Goal: Information Seeking & Learning: Find specific page/section

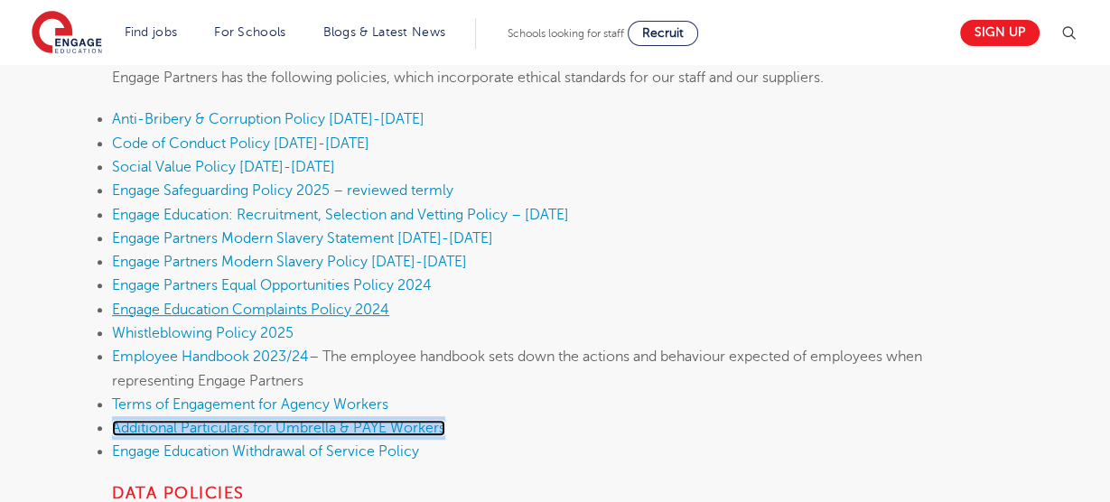
scroll to position [549, 0]
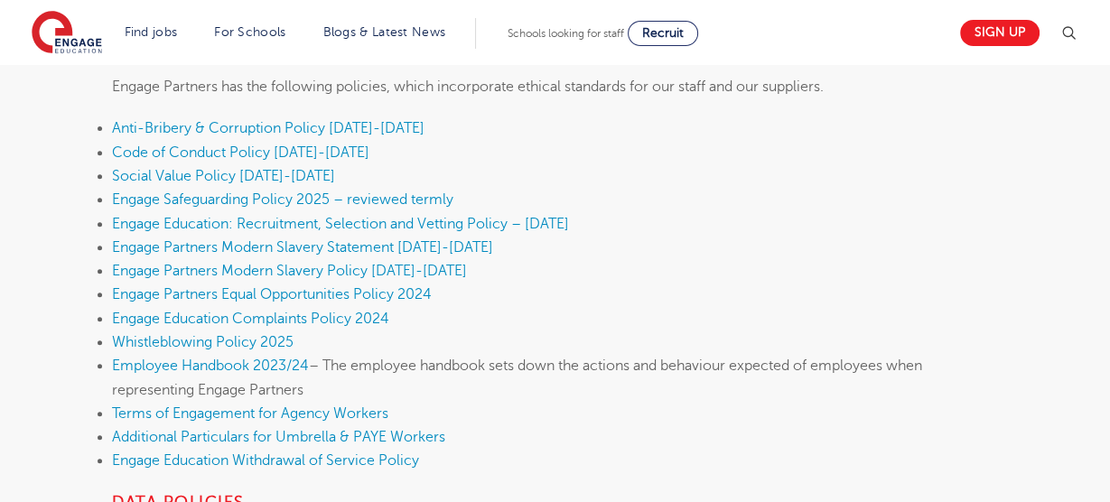
click at [533, 361] on span "Employee Handbook 2023/24 – The employee handbook sets down the actions and beh…" at bounding box center [517, 378] width 810 height 40
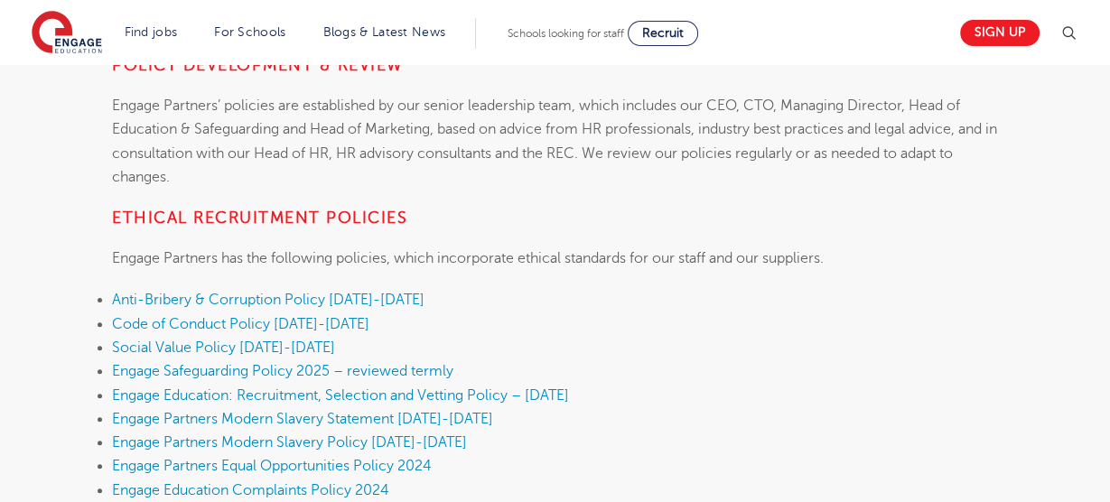
scroll to position [489, 0]
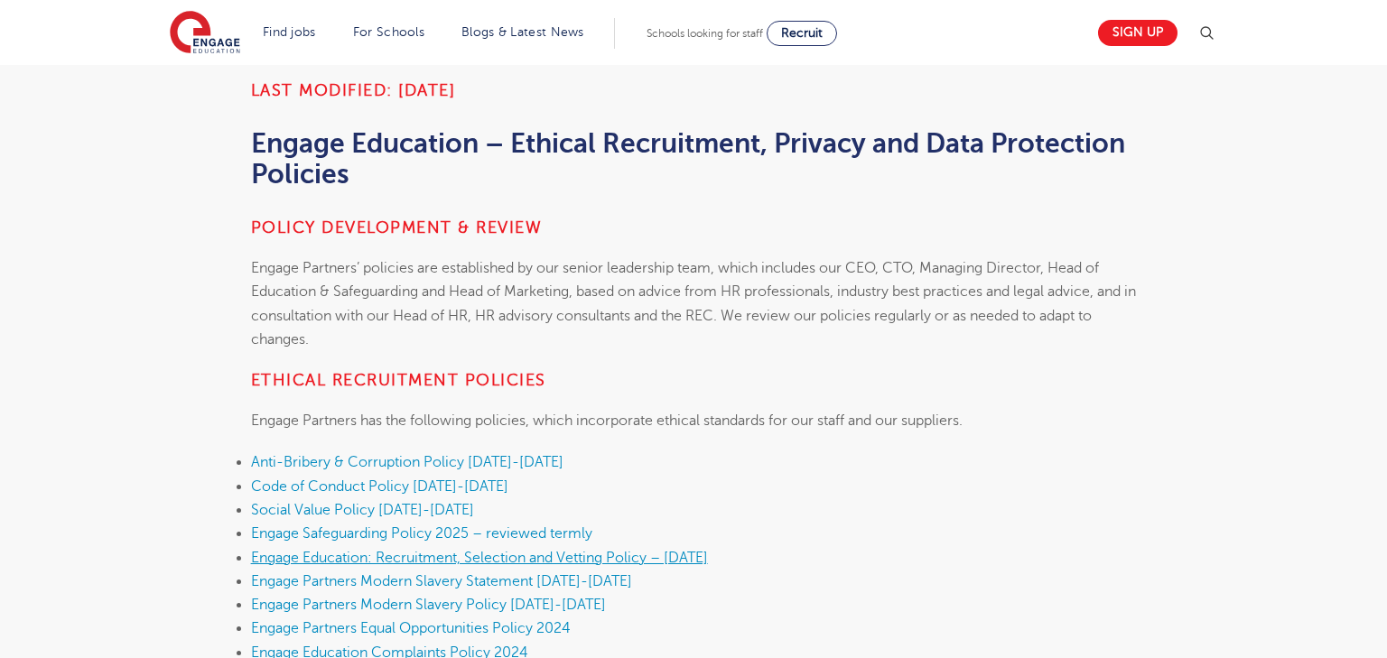
scroll to position [598, 0]
